Goal: Transaction & Acquisition: Purchase product/service

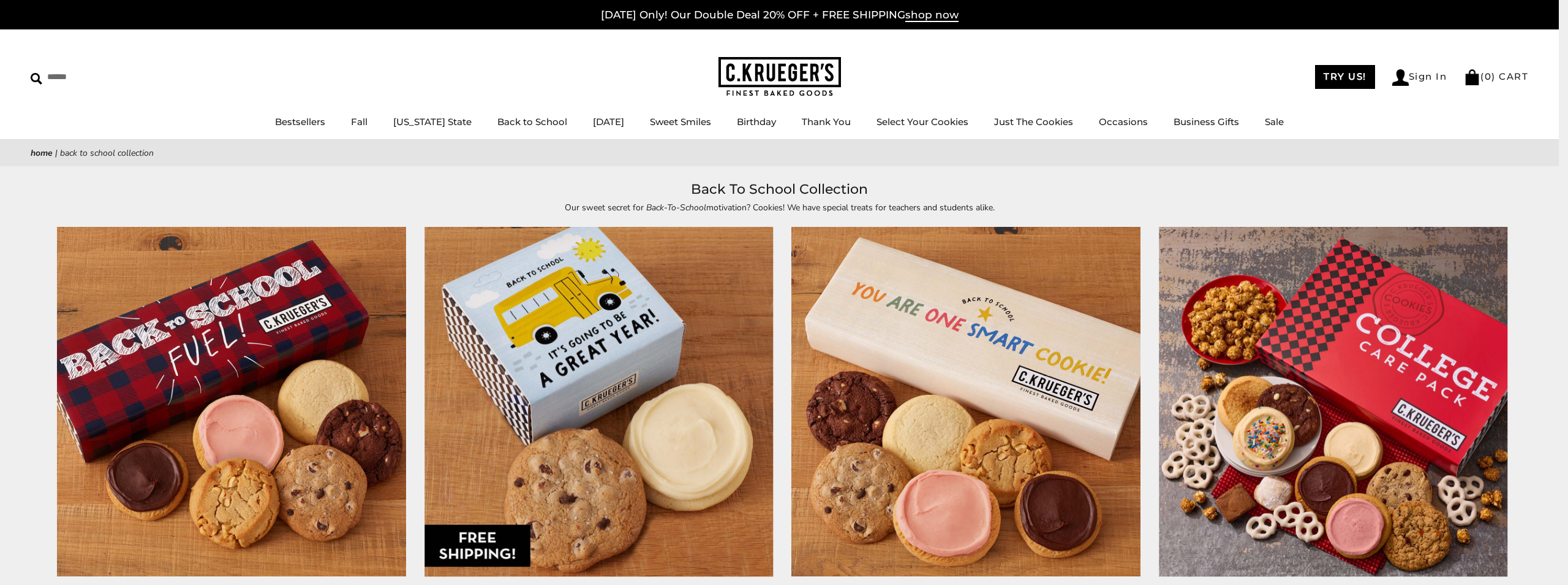
click at [260, 302] on img at bounding box center [232, 402] width 348 height 349
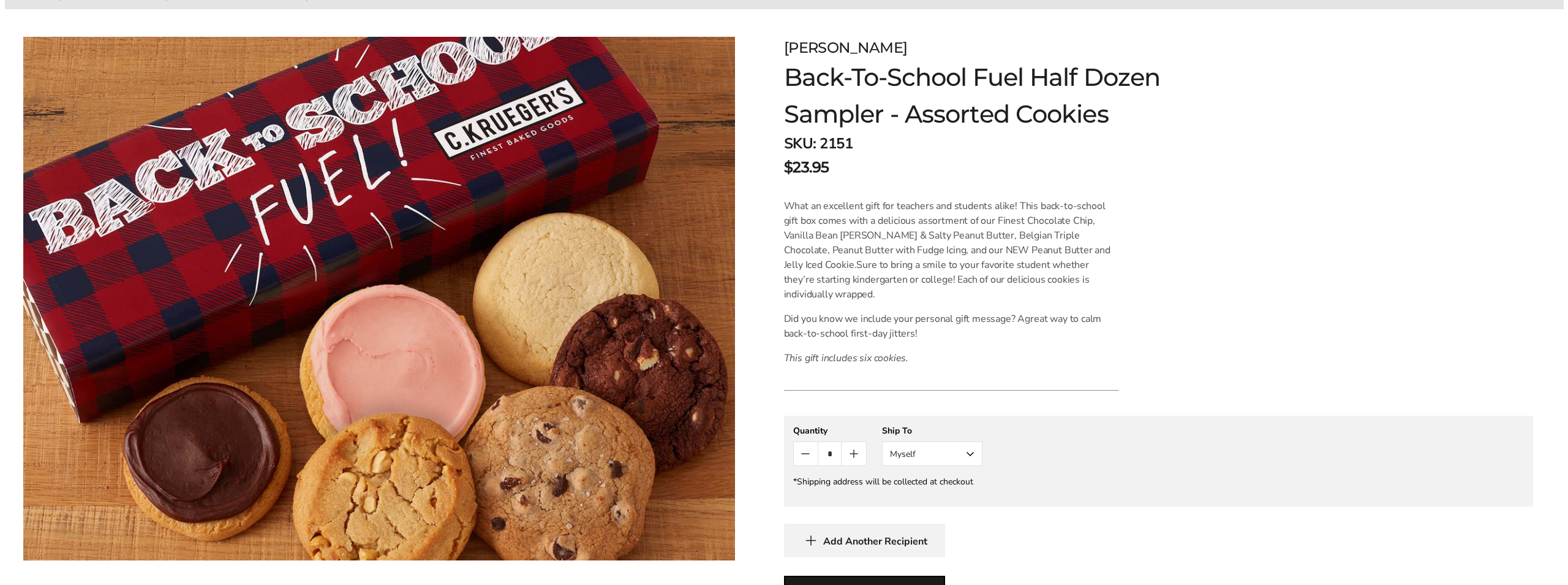
scroll to position [245, 0]
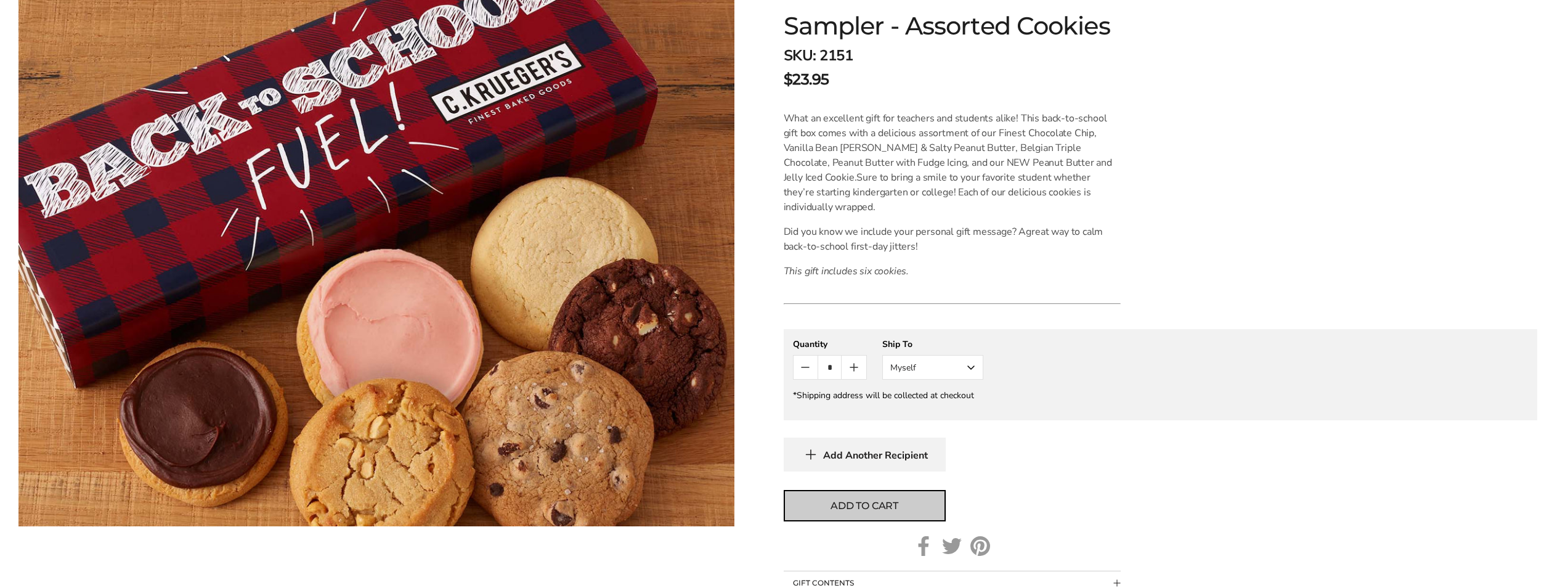
click at [917, 490] on button "Add to cart" at bounding box center [864, 505] width 162 height 31
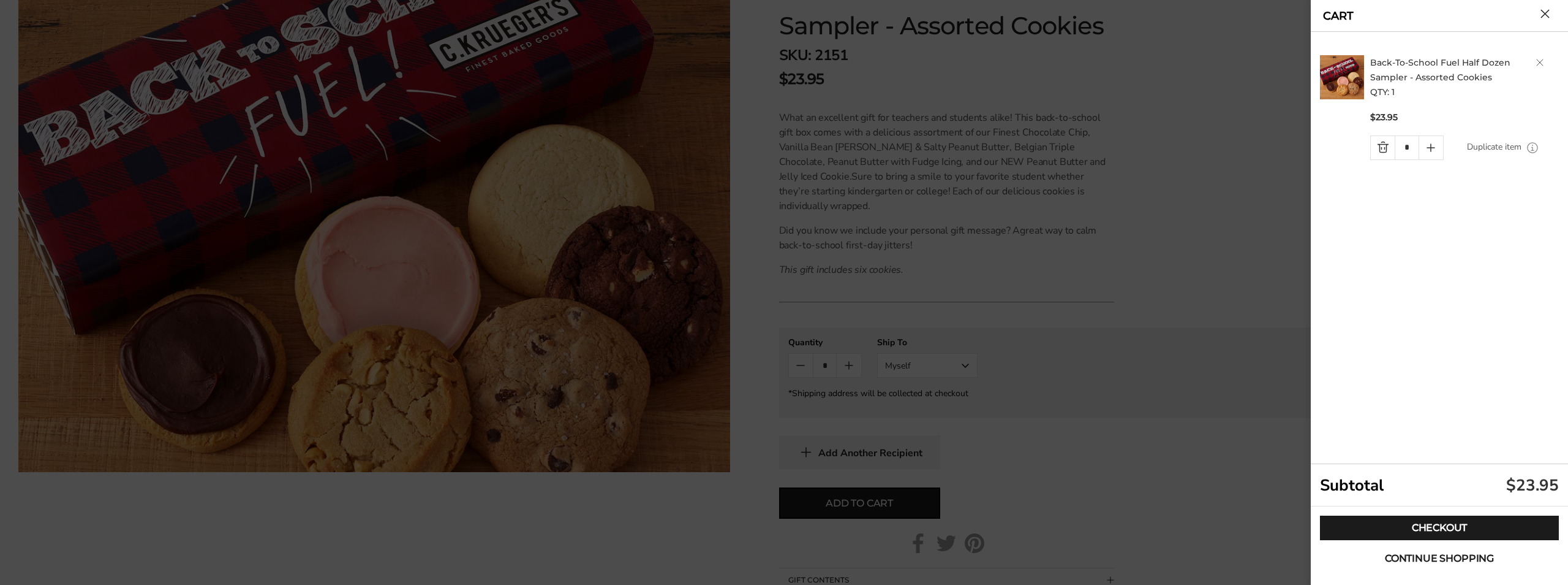
click at [1505, 565] on button "Continue shopping" at bounding box center [1439, 558] width 239 height 25
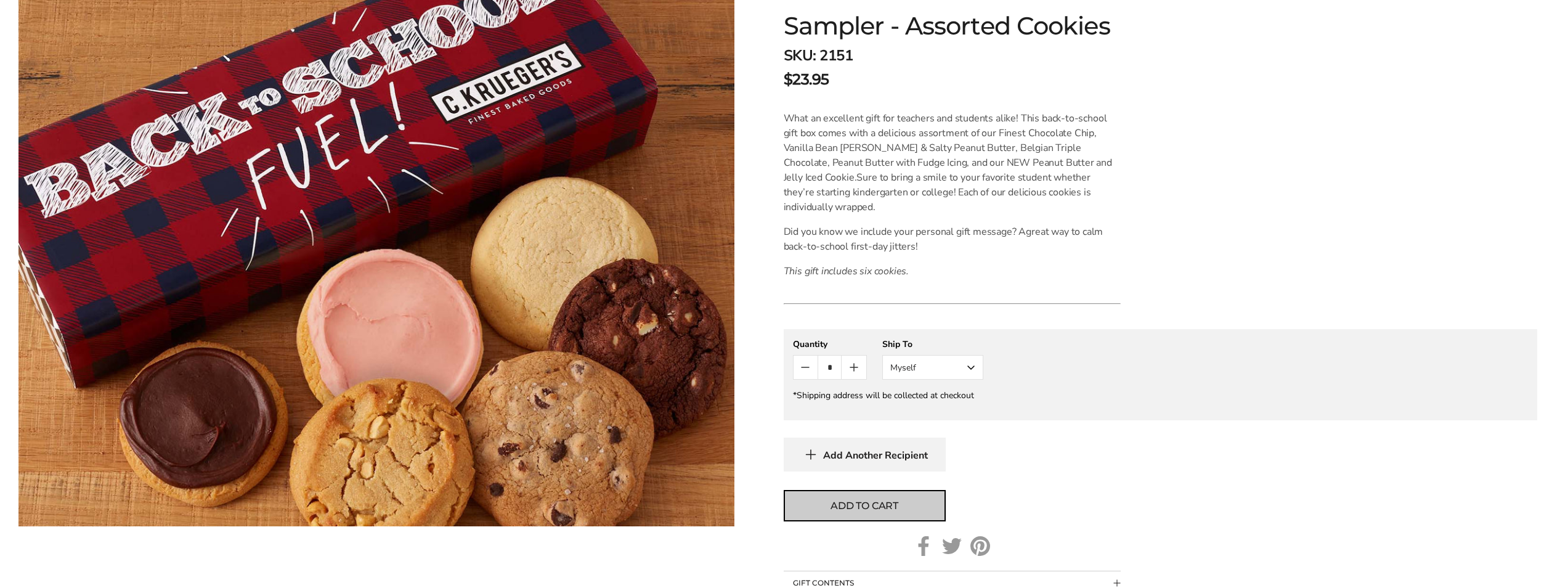
click at [907, 490] on button "Add to cart" at bounding box center [864, 505] width 162 height 31
